Goal: Transaction & Acquisition: Subscribe to service/newsletter

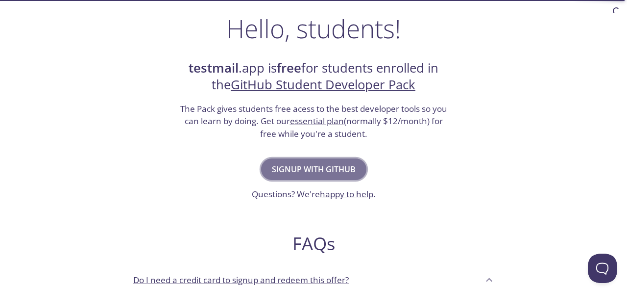
click at [322, 177] on button "Signup with GitHub" at bounding box center [313, 169] width 105 height 22
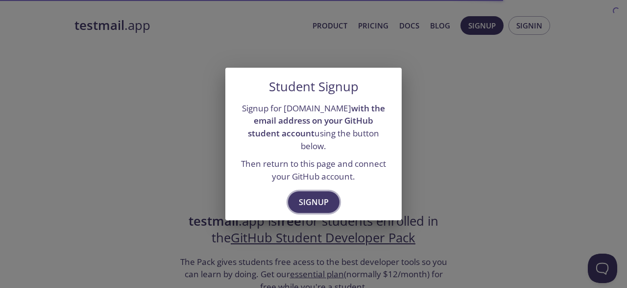
click at [315, 195] on span "Signup" at bounding box center [314, 202] width 30 height 14
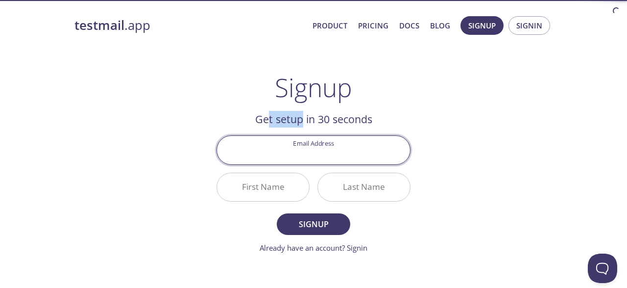
drag, startPoint x: 277, startPoint y: 123, endPoint x: 338, endPoint y: 123, distance: 61.3
click at [328, 123] on h2 "Get setup in 30 seconds" at bounding box center [314, 119] width 194 height 17
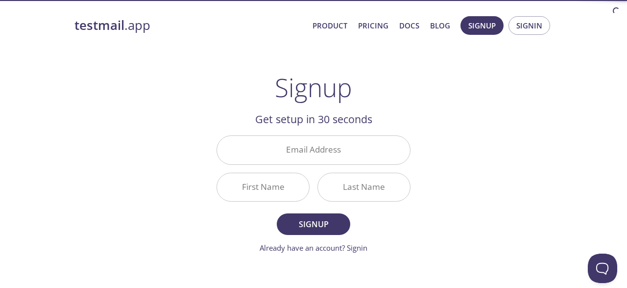
click at [346, 122] on h2 "Get setup in 30 seconds" at bounding box center [314, 119] width 194 height 17
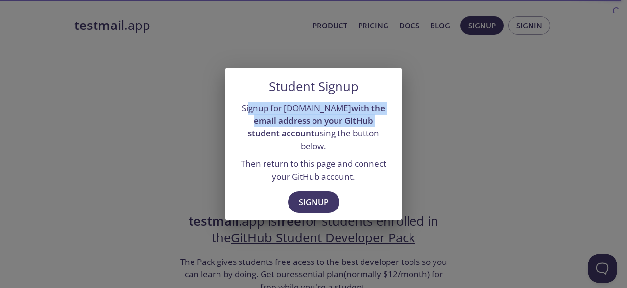
drag, startPoint x: 245, startPoint y: 113, endPoint x: 347, endPoint y: 122, distance: 102.4
click at [347, 122] on p "Signup for testmail.app with the email address on your GitHub student account u…" at bounding box center [313, 127] width 153 height 50
click at [347, 122] on strong "with the email address on your GitHub student account" at bounding box center [316, 120] width 137 height 36
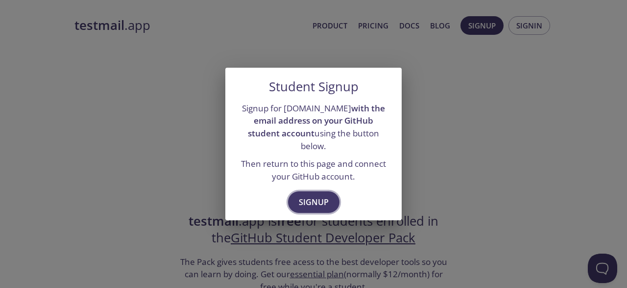
click at [313, 202] on span "Signup" at bounding box center [314, 202] width 30 height 14
click at [193, 166] on div "Student Signup Signup for testmail.app with the email address on your GitHub st…" at bounding box center [313, 144] width 627 height 288
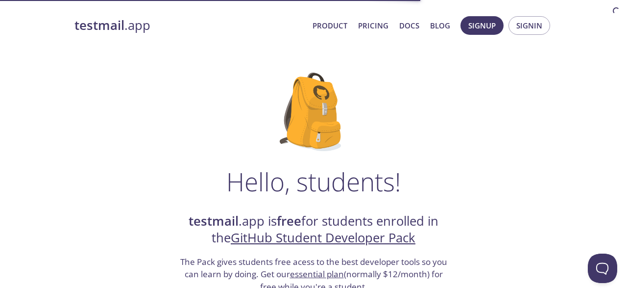
scroll to position [204, 0]
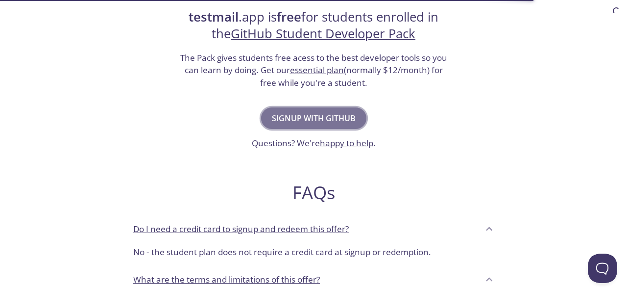
click at [316, 126] on button "Signup with GitHub" at bounding box center [313, 118] width 105 height 22
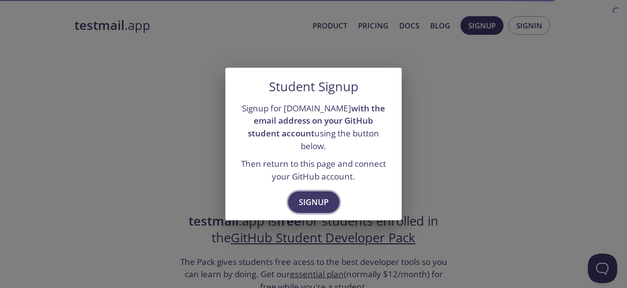
click at [318, 195] on span "Signup" at bounding box center [314, 202] width 30 height 14
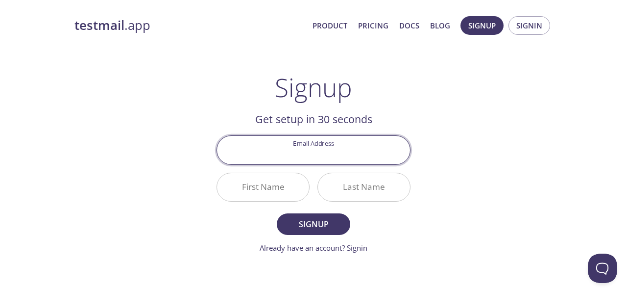
click at [319, 149] on input "Email Address" at bounding box center [313, 150] width 193 height 28
paste input "[EMAIL_ADDRESS][DOMAIN_NAME]"
type input "[EMAIL_ADDRESS][DOMAIN_NAME]"
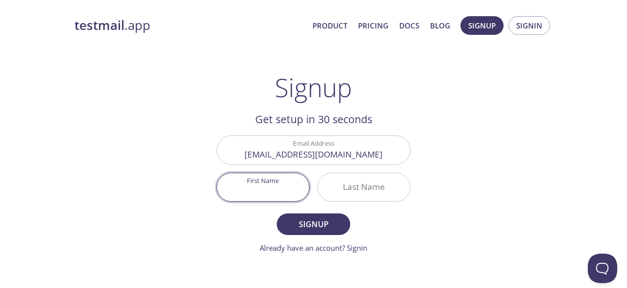
click at [278, 195] on input "First Name" at bounding box center [263, 187] width 92 height 28
type input "ACHMAD"
click at [354, 189] on input "Last Name" at bounding box center [364, 187] width 92 height 28
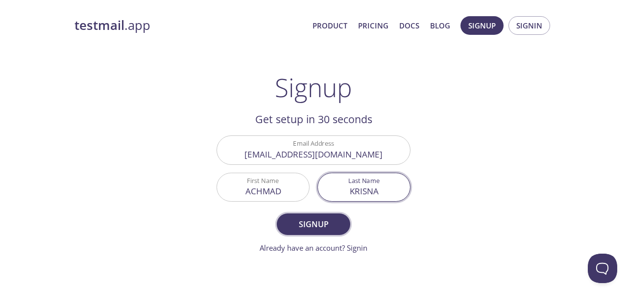
type input "KRISNA"
click at [320, 217] on span "Signup" at bounding box center [314, 224] width 52 height 14
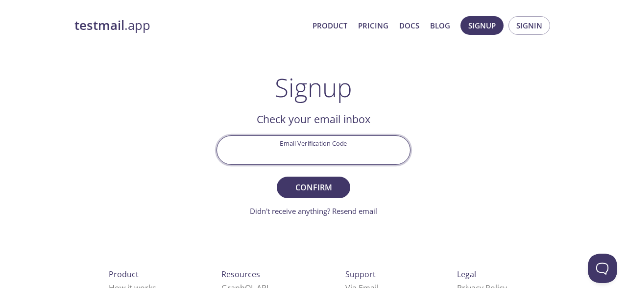
click at [285, 155] on input "Email Verification Code" at bounding box center [313, 150] width 193 height 28
type input "HPAMZUR"
click at [277, 176] on button "Confirm" at bounding box center [314, 187] width 74 height 22
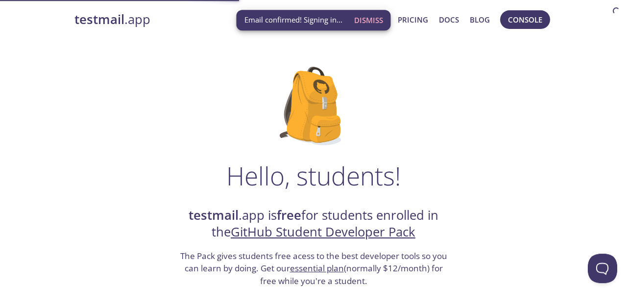
scroll to position [51, 0]
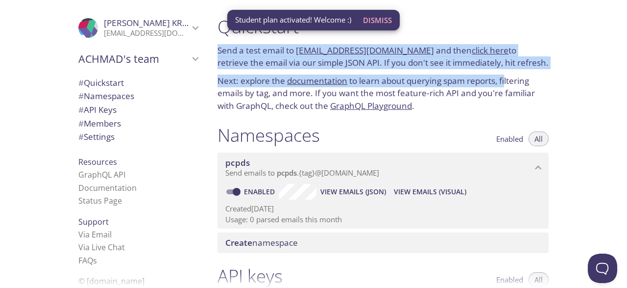
drag, startPoint x: 219, startPoint y: 52, endPoint x: 505, endPoint y: 72, distance: 286.9
click at [505, 72] on div "Quickstart Send a test email to pcpds.test@inbox.testmail.app and then click he…" at bounding box center [383, 64] width 347 height 108
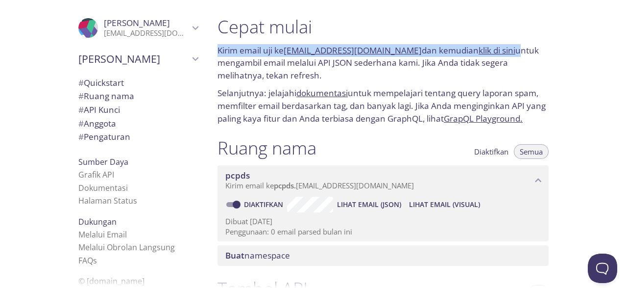
drag, startPoint x: 211, startPoint y: 48, endPoint x: 510, endPoint y: 55, distance: 299.0
click at [510, 55] on div "Cepat mulai Kirim email uji ke pcpds.test@inbox.testmail.app dan kemudian klik …" at bounding box center [383, 70] width 347 height 121
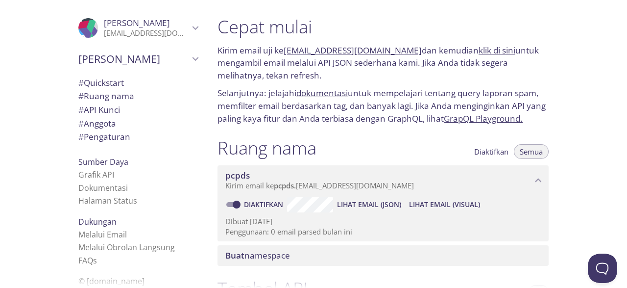
click at [379, 75] on p "Kirim email uji ke pcpds.test@inbox.testmail.app dan kemudian klik di sini untu…" at bounding box center [383, 63] width 331 height 38
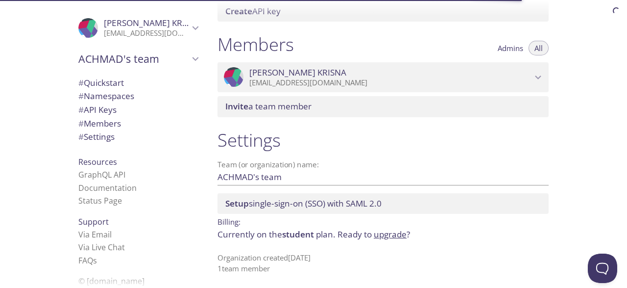
scroll to position [409, 0]
click at [272, 181] on input "ACHMAD's team" at bounding box center [368, 176] width 300 height 16
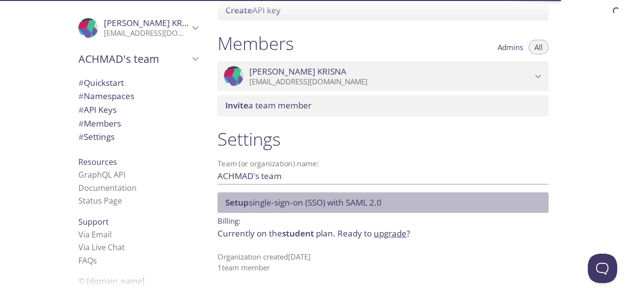
click at [320, 208] on div "Setup single-sign-on (SSO) with SAML 2.0" at bounding box center [383, 202] width 331 height 21
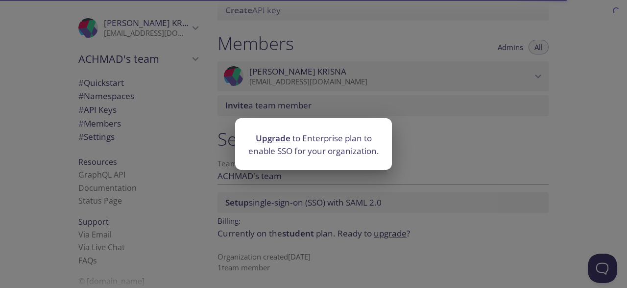
click at [191, 193] on div "Upgrade to Enterprise plan to enable SSO for your organization." at bounding box center [313, 144] width 627 height 288
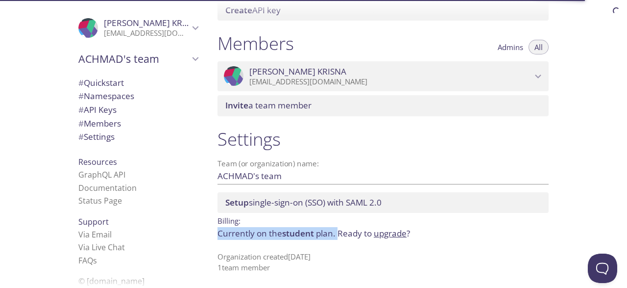
drag, startPoint x: 233, startPoint y: 236, endPoint x: 423, endPoint y: 247, distance: 190.5
click at [421, 247] on div "Settings Team (or organization) name: ACHMAD's team Save Setup single-sign-on (…" at bounding box center [383, 200] width 347 height 156
click at [423, 247] on div "Settings Team (or organization) name: ACHMAD's team Save Setup single-sign-on (…" at bounding box center [383, 200] width 347 height 156
click at [397, 231] on link "upgrade" at bounding box center [390, 232] width 33 height 11
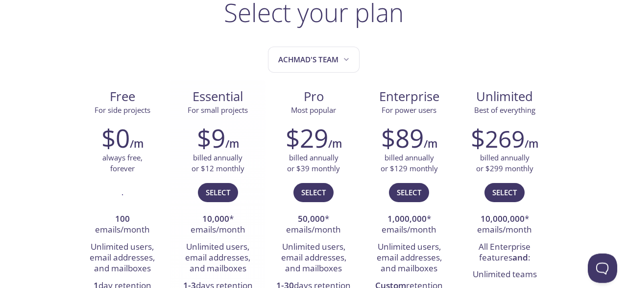
scroll to position [102, 0]
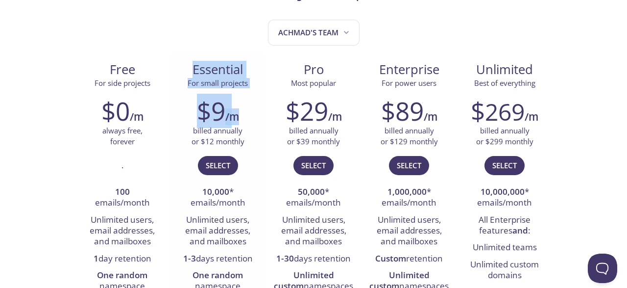
drag, startPoint x: 184, startPoint y: 55, endPoint x: 236, endPoint y: 96, distance: 66.0
click at [236, 96] on div "Essential For small projects $9 /m billed annually or $12 monthly Select 10,000…" at bounding box center [218, 185] width 96 height 265
click at [238, 108] on h6 "/m" at bounding box center [232, 116] width 14 height 17
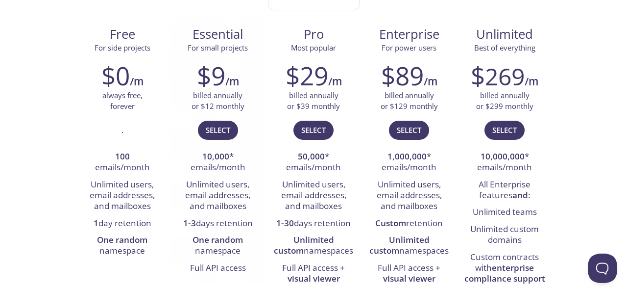
scroll to position [255, 0]
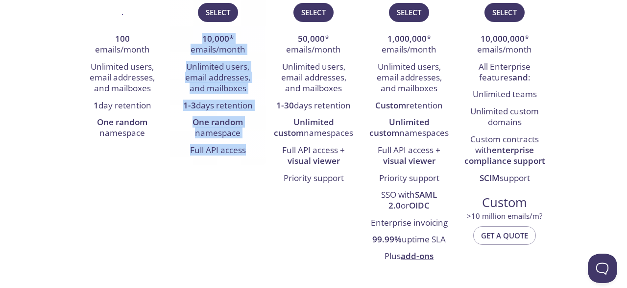
drag, startPoint x: 184, startPoint y: 44, endPoint x: 248, endPoint y: 145, distance: 120.3
click at [248, 145] on ul "10,000 * emails/month Unlimited users, email addresses, and mailboxes 1-3 days …" at bounding box center [217, 95] width 81 height 128
click at [227, 106] on li "1-3 days retention" at bounding box center [217, 106] width 81 height 17
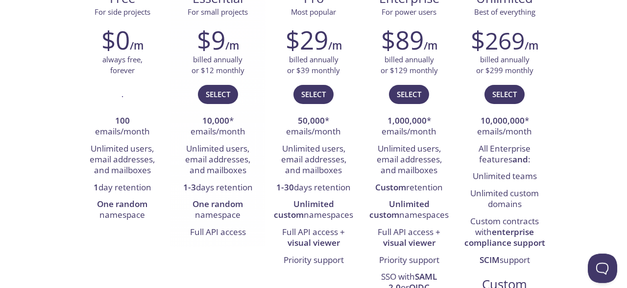
scroll to position [153, 0]
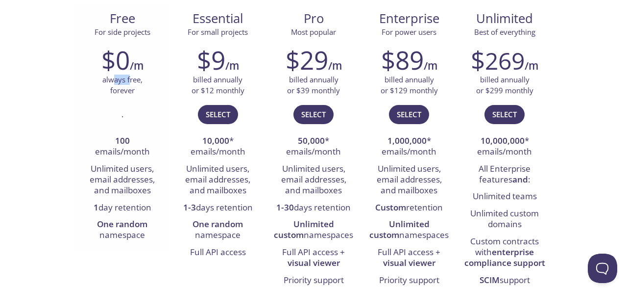
drag, startPoint x: 111, startPoint y: 78, endPoint x: 134, endPoint y: 81, distance: 23.2
click at [134, 81] on p "always free, forever" at bounding box center [122, 84] width 40 height 21
click at [134, 82] on p "always free, forever" at bounding box center [122, 84] width 40 height 21
drag, startPoint x: 130, startPoint y: 93, endPoint x: 129, endPoint y: 119, distance: 26.0
click at [130, 93] on p "always free, forever" at bounding box center [122, 84] width 40 height 21
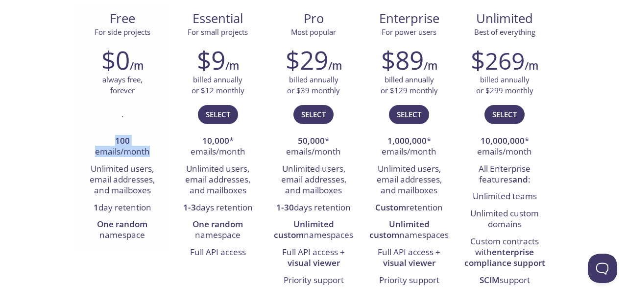
drag, startPoint x: 108, startPoint y: 143, endPoint x: 150, endPoint y: 160, distance: 45.5
click at [150, 160] on li "100 emails/month" at bounding box center [122, 147] width 81 height 28
click at [150, 158] on li "100 emails/month" at bounding box center [122, 147] width 81 height 28
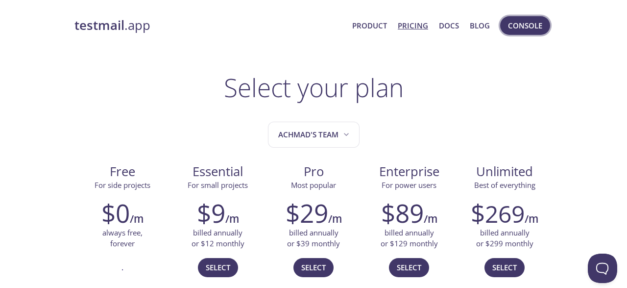
click at [525, 27] on span "Console" at bounding box center [525, 25] width 34 height 13
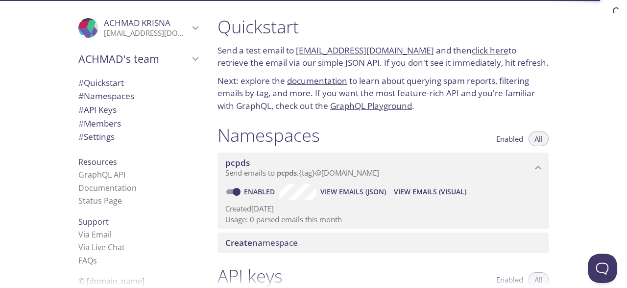
drag, startPoint x: 213, startPoint y: 172, endPoint x: 344, endPoint y: 173, distance: 130.4
click at [344, 173] on div "Namespaces Enabled All pcpds Send emails to pcpds . {tag} @[DOMAIN_NAME] Enable…" at bounding box center [383, 188] width 347 height 141
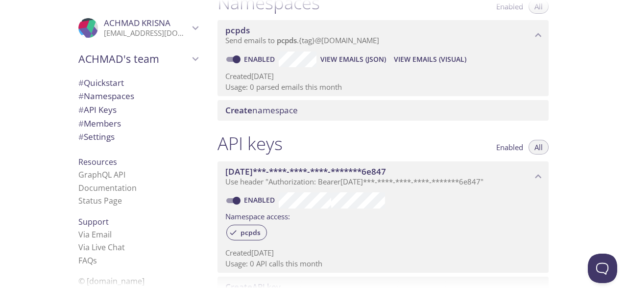
scroll to position [182, 0]
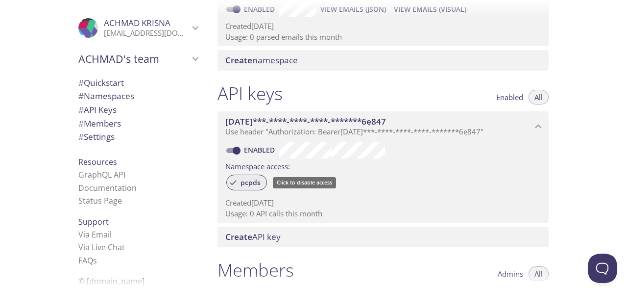
click at [251, 179] on span "pcpds" at bounding box center [251, 182] width 32 height 9
click at [236, 185] on span "pcpds" at bounding box center [251, 182] width 32 height 9
click at [374, 125] on span "[DATE]***-****-****-****-*******6e847" at bounding box center [305, 121] width 161 height 11
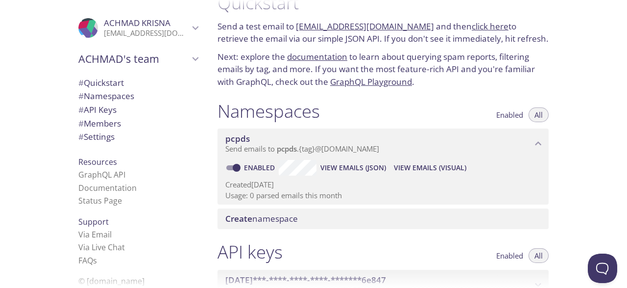
scroll to position [0, 0]
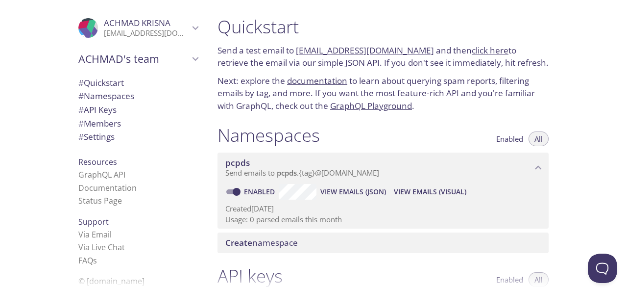
click at [194, 22] on div ".cls-1 { fill: #6d5ca8; } .cls-2 { fill: #3fc191; } .cls-3 { fill: #3b4752; } .…" at bounding box center [138, 28] width 135 height 32
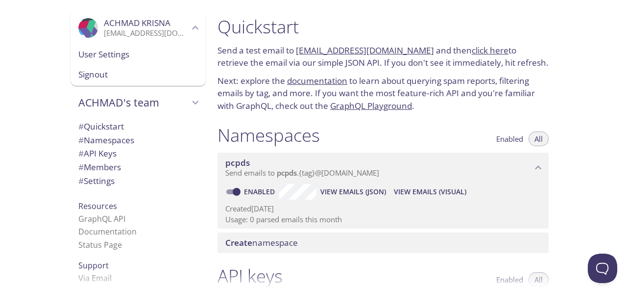
click at [193, 24] on icon "ACHMAD KRISNA" at bounding box center [195, 28] width 13 height 13
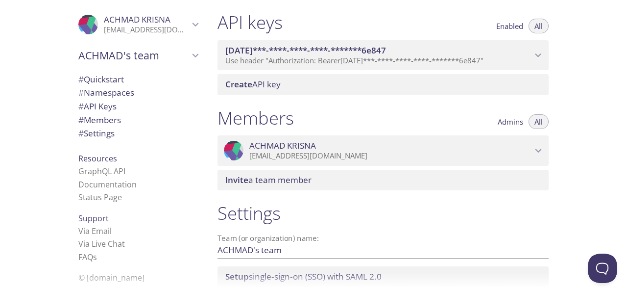
scroll to position [206, 0]
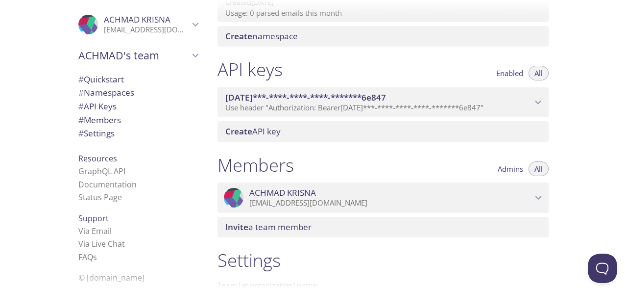
click at [506, 169] on span "Admins" at bounding box center [510, 169] width 25 height 0
click at [542, 169] on span "All" at bounding box center [539, 169] width 8 height 0
click at [539, 102] on icon "ce655***-****-****-****-*******6e847 API key" at bounding box center [538, 102] width 13 height 13
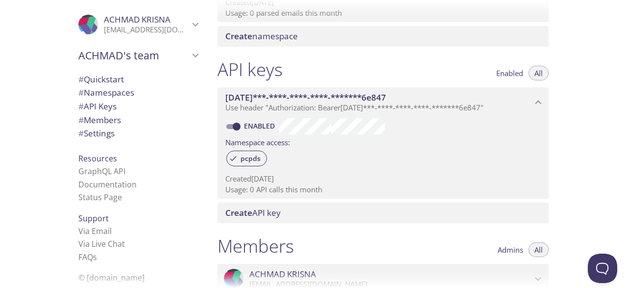
scroll to position [85, 0]
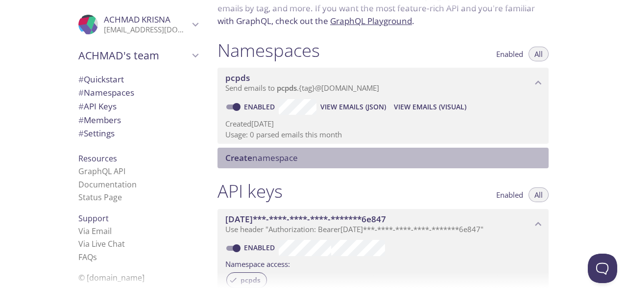
click at [291, 157] on span "Create namespace" at bounding box center [261, 157] width 73 height 11
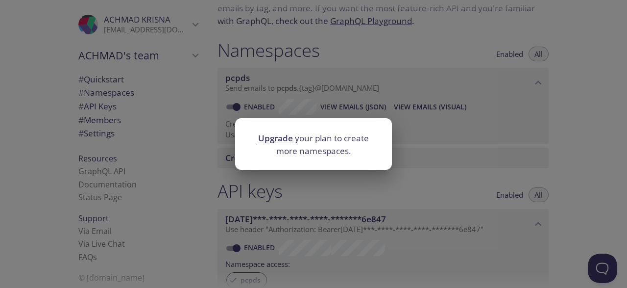
click at [296, 197] on div "Upgrade your plan to create more namespaces." at bounding box center [313, 144] width 627 height 288
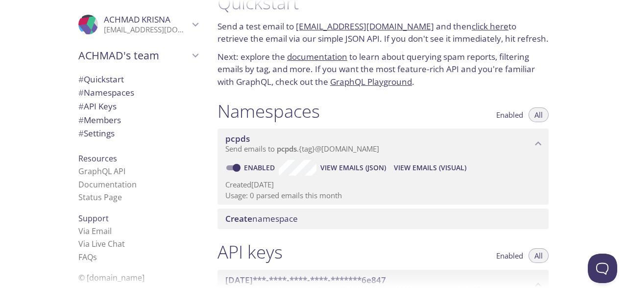
scroll to position [0, 0]
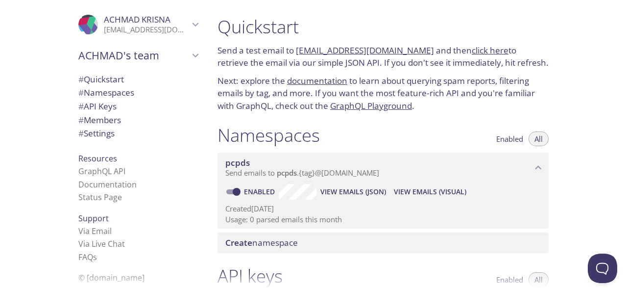
click at [472, 50] on link "click here" at bounding box center [490, 50] width 37 height 11
click at [481, 50] on link "click here" at bounding box center [490, 50] width 37 height 11
click at [472, 53] on link "click here" at bounding box center [490, 50] width 37 height 11
